Goal: Complete application form: Complete application form

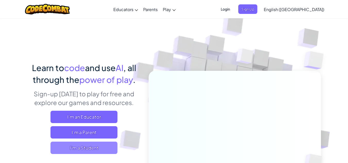
click at [93, 147] on span "I'm a Student" at bounding box center [84, 148] width 67 height 12
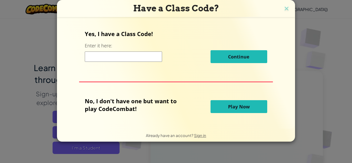
click at [111, 62] on div "Continue" at bounding box center [176, 56] width 182 height 13
click at [108, 59] on input at bounding box center [123, 57] width 77 height 10
type input "CloudBlueSwim"
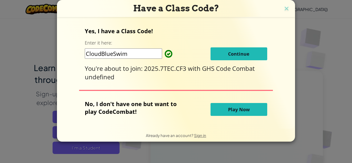
click at [250, 58] on button "Continue" at bounding box center [239, 53] width 57 height 13
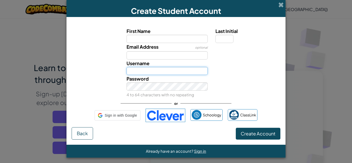
type input "JShree"
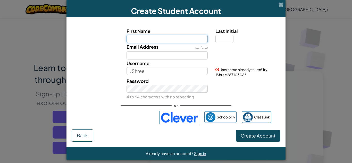
click at [161, 38] on input "First Name" at bounding box center [167, 39] width 81 height 8
click at [177, 39] on input "First Name" at bounding box center [167, 39] width 81 height 8
type input "Shree"
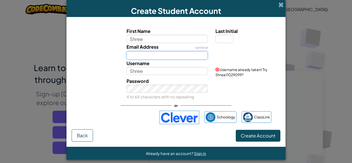
click at [155, 58] on input "Email Address" at bounding box center [167, 55] width 81 height 8
type input "[EMAIL_ADDRESS][DOMAIN_NAME]"
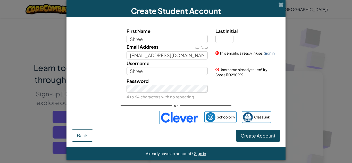
click at [269, 54] on link "Sign in" at bounding box center [269, 53] width 11 height 5
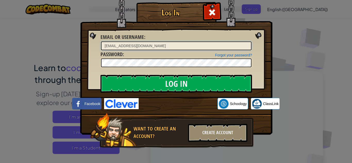
click at [130, 47] on input "[EMAIL_ADDRESS][DOMAIN_NAME]" at bounding box center [176, 46] width 151 height 9
type input "JShree"
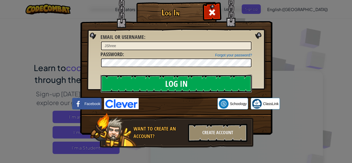
click at [164, 89] on input "Log In" at bounding box center [177, 84] width 152 height 18
